Goal: Task Accomplishment & Management: Use online tool/utility

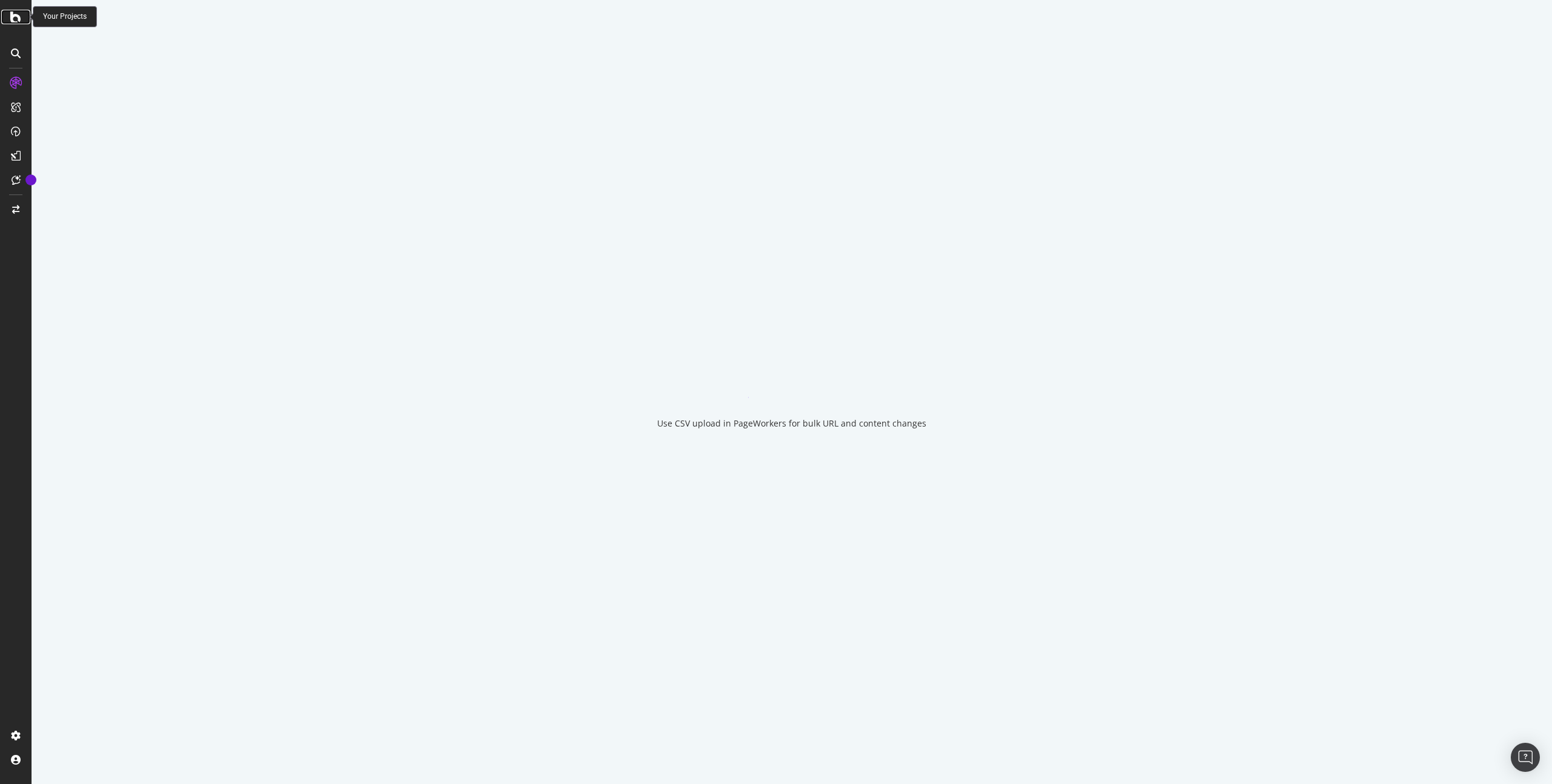
click at [15, 23] on icon at bounding box center [15, 17] width 11 height 15
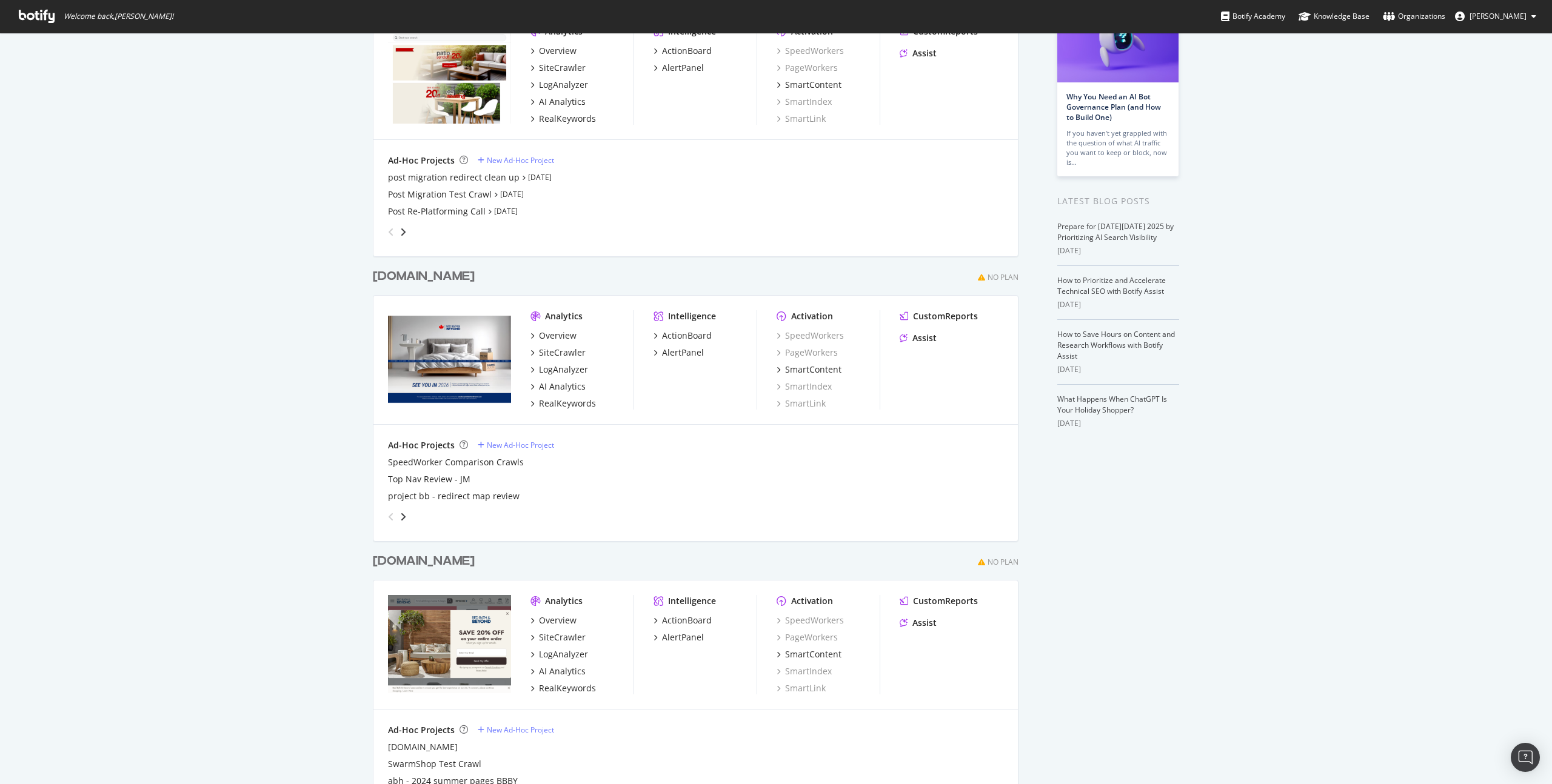
scroll to position [166, 0]
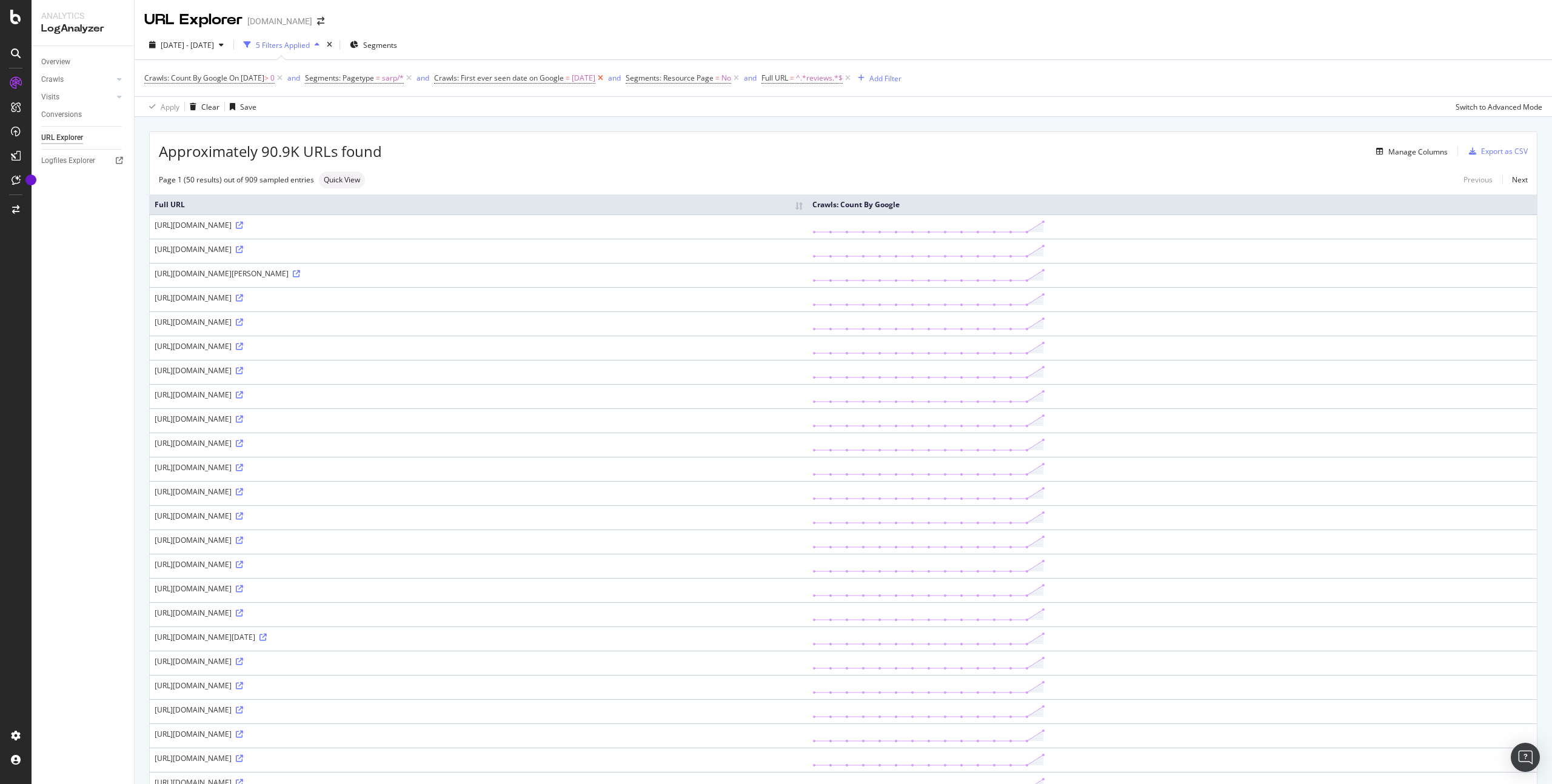
click at [605, 77] on icon at bounding box center [600, 78] width 10 height 12
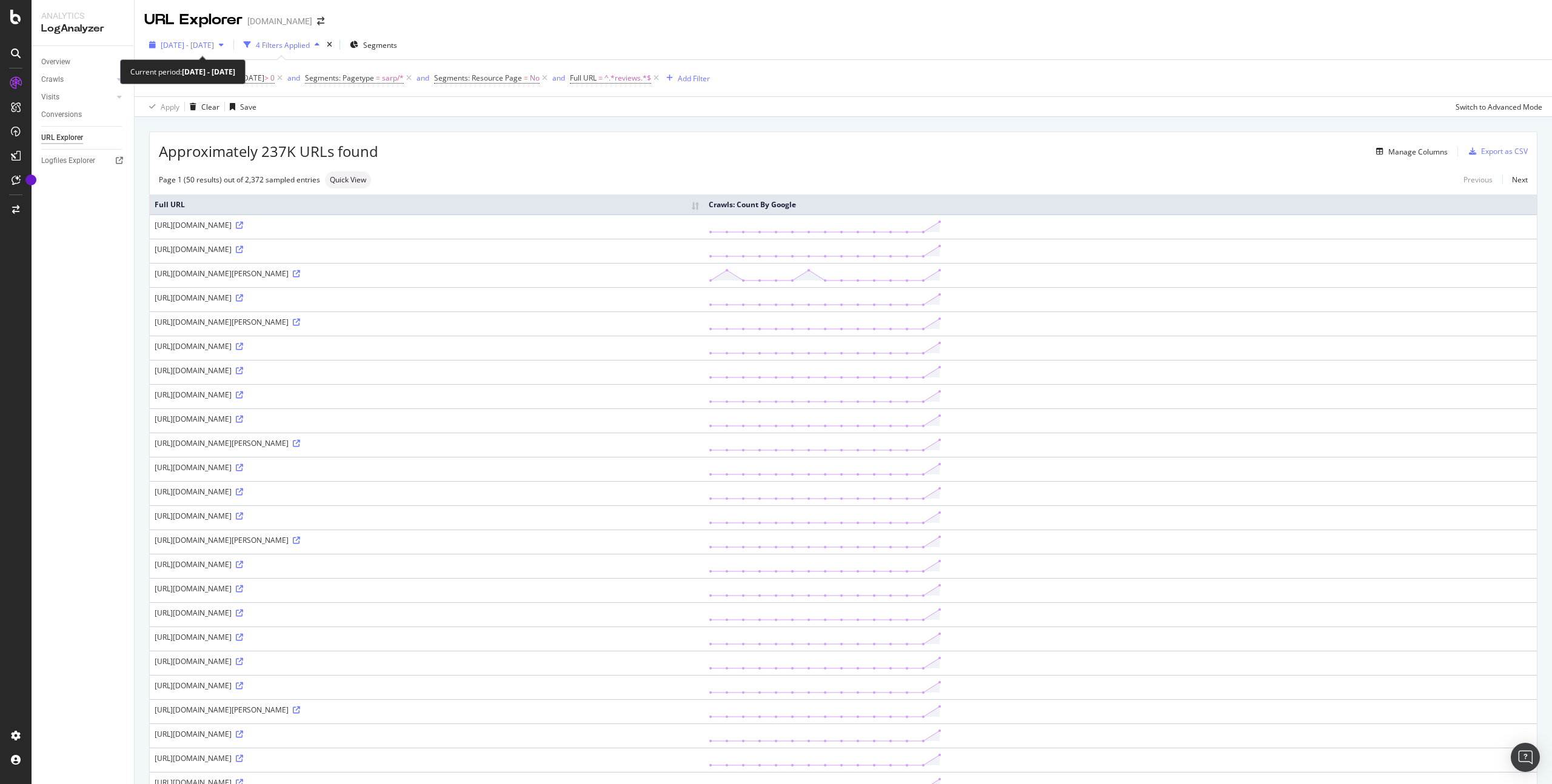
click at [224, 44] on icon "button" at bounding box center [221, 45] width 5 height 7
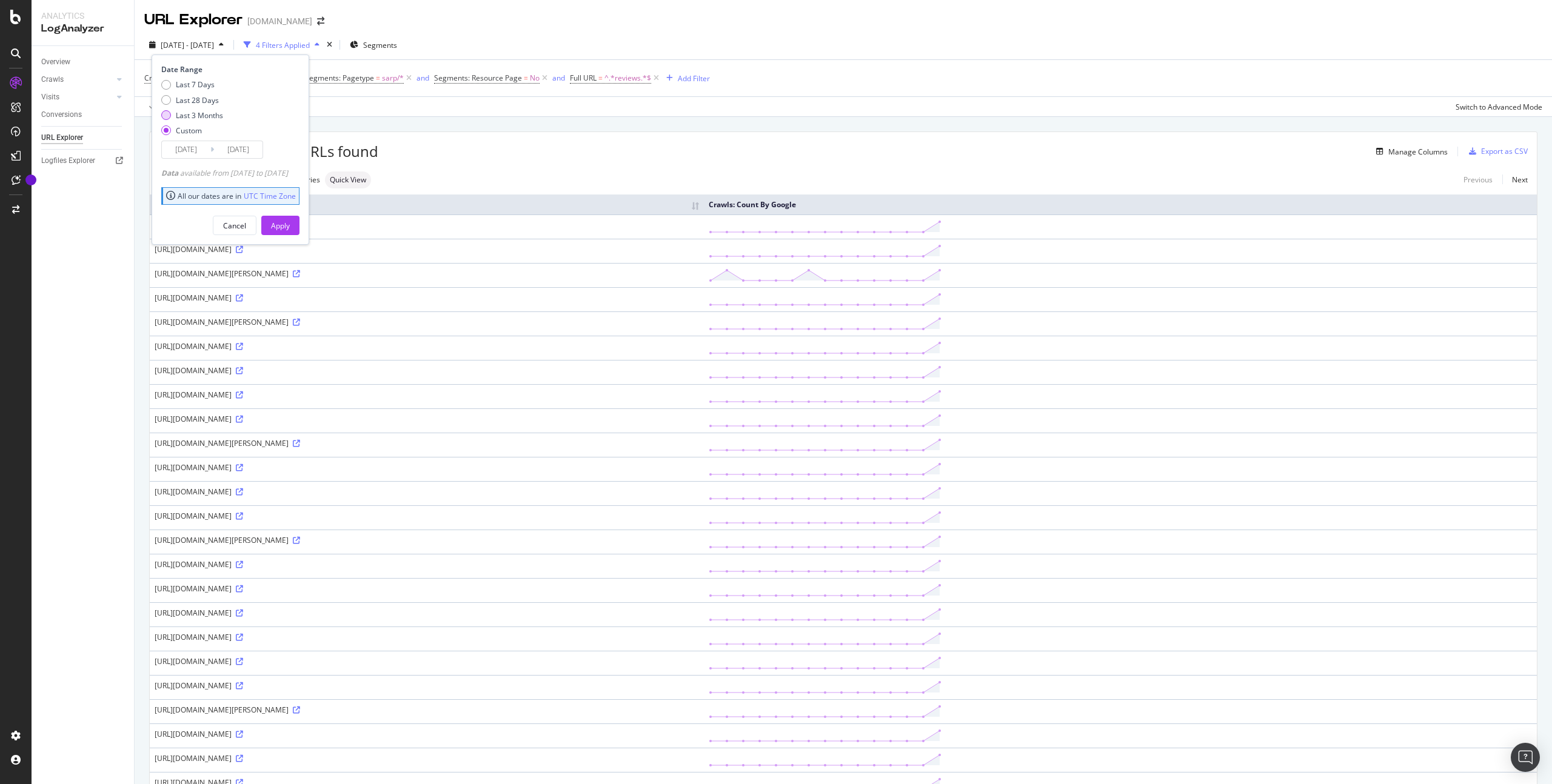
click at [202, 115] on div "Last 3 Months" at bounding box center [199, 116] width 47 height 10
type input "[DATE]"
click at [290, 219] on div "Apply" at bounding box center [280, 225] width 19 height 18
